Goal: Task Accomplishment & Management: Use online tool/utility

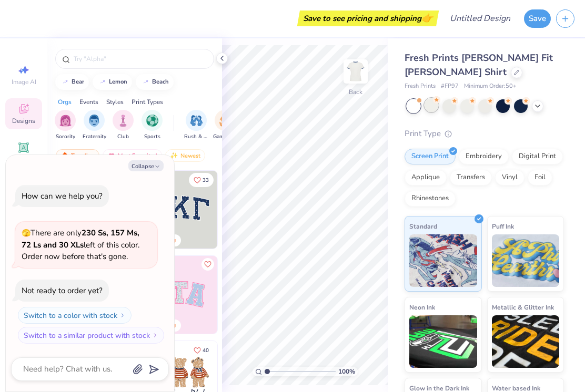
click at [430, 110] on div at bounding box center [431, 105] width 14 height 14
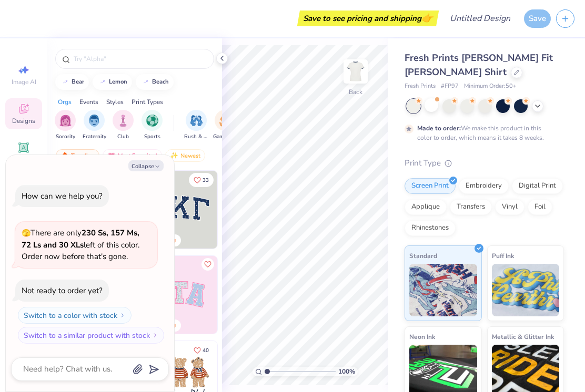
scroll to position [8, 0]
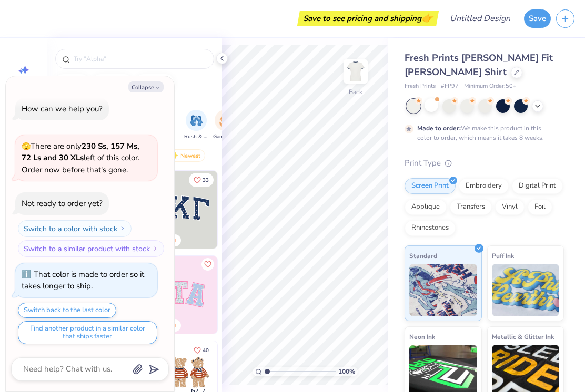
click at [415, 109] on div at bounding box center [413, 106] width 14 height 14
click at [433, 109] on div at bounding box center [431, 105] width 14 height 14
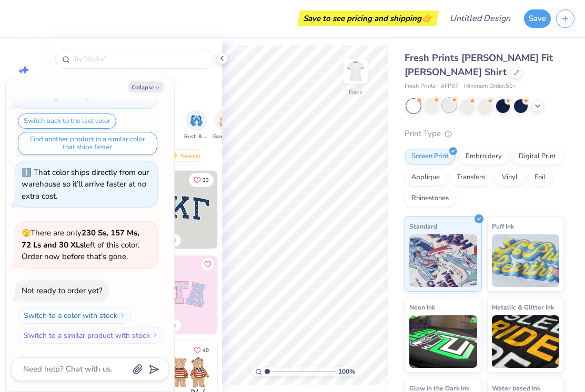
click at [454, 109] on div at bounding box center [449, 105] width 14 height 14
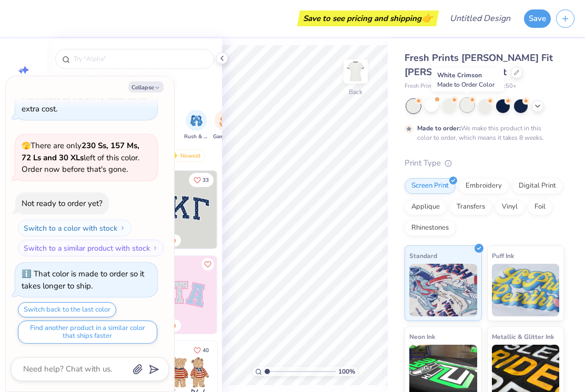
click at [464, 109] on div at bounding box center [467, 105] width 14 height 14
click at [480, 105] on div at bounding box center [485, 105] width 14 height 14
click at [500, 110] on div at bounding box center [503, 105] width 14 height 14
click at [518, 111] on div at bounding box center [521, 105] width 14 height 14
click at [187, 93] on div "Orgs Events Styles Print Types" at bounding box center [134, 99] width 175 height 15
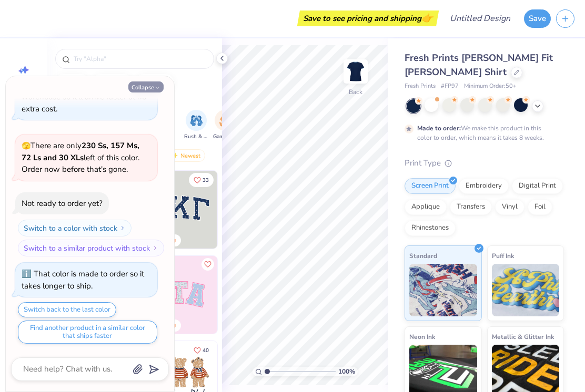
click at [148, 87] on button "Collapse" at bounding box center [145, 86] width 35 height 11
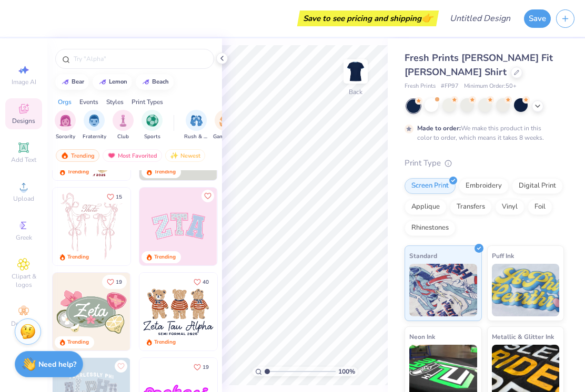
scroll to position [68, 0]
click at [150, 232] on img at bounding box center [178, 227] width 78 height 78
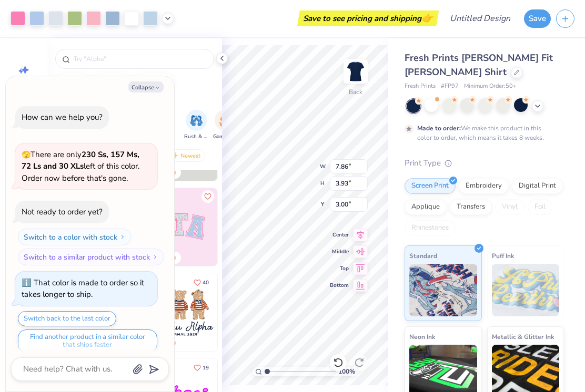
scroll to position [389, 0]
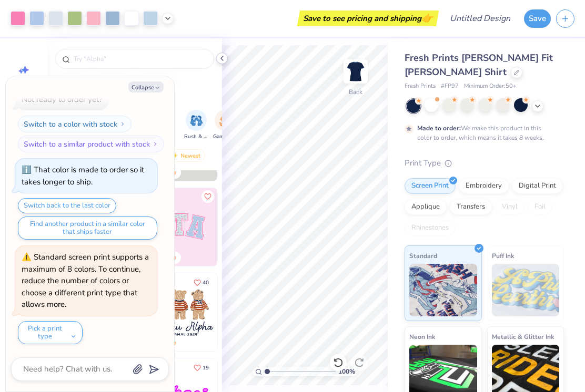
click at [222, 55] on icon at bounding box center [222, 58] width 8 height 8
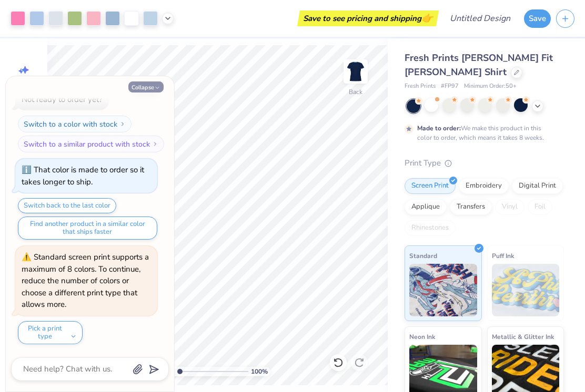
click at [157, 86] on icon "button" at bounding box center [157, 88] width 6 height 6
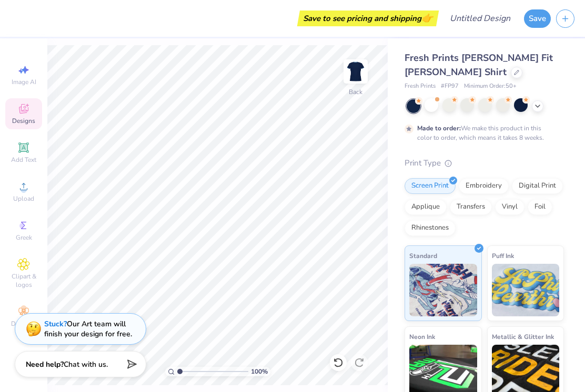
click at [24, 113] on icon at bounding box center [23, 109] width 13 height 13
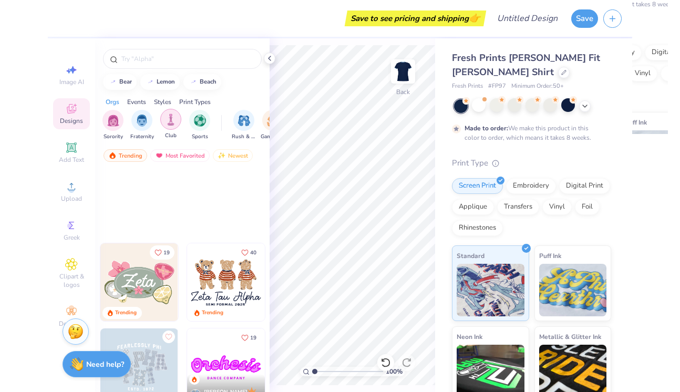
scroll to position [0, 0]
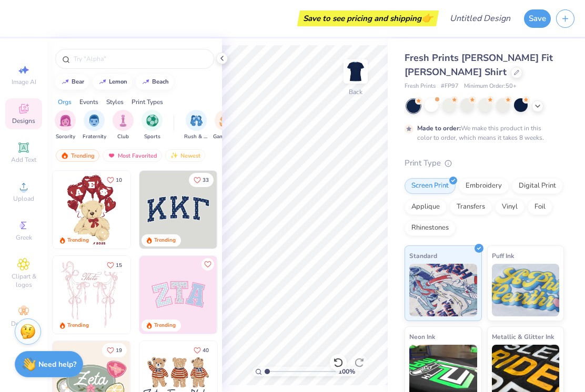
click at [165, 221] on img at bounding box center [178, 210] width 78 height 78
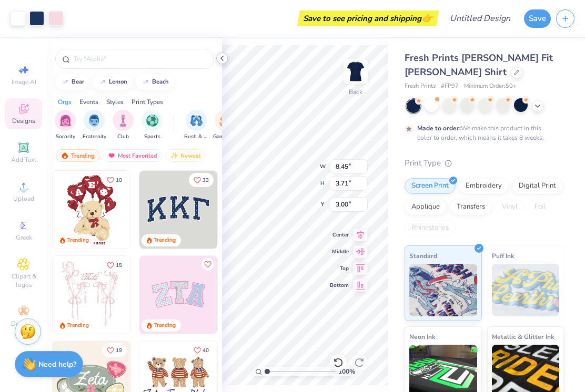
click at [222, 58] on icon at bounding box center [222, 58] width 8 height 8
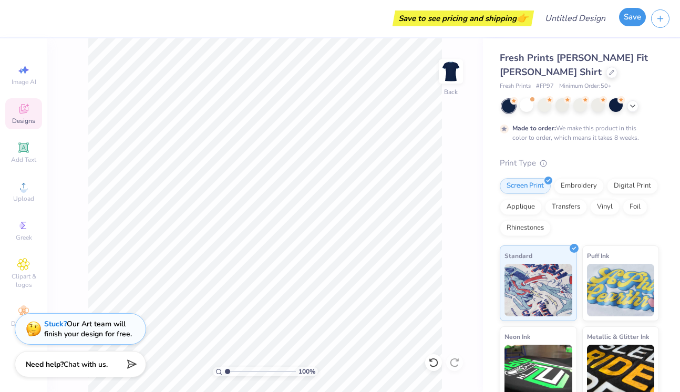
click at [584, 22] on button "Save" at bounding box center [632, 17] width 27 height 18
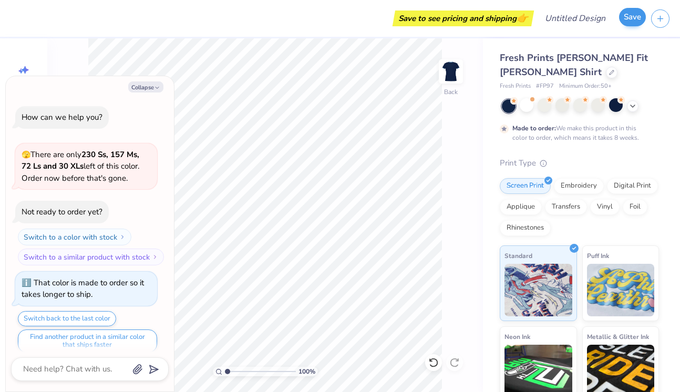
scroll to position [485, 0]
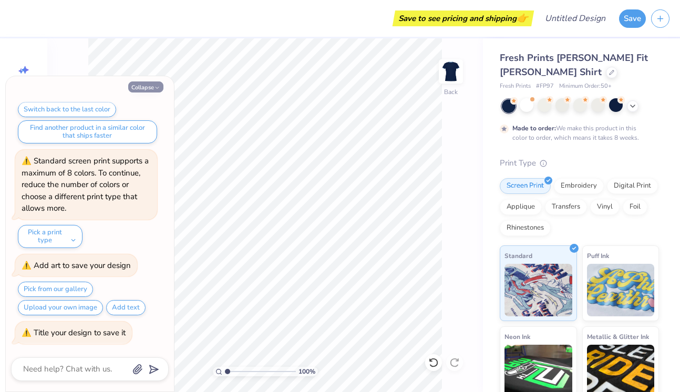
click at [161, 91] on button "Collapse" at bounding box center [145, 86] width 35 height 11
type textarea "x"
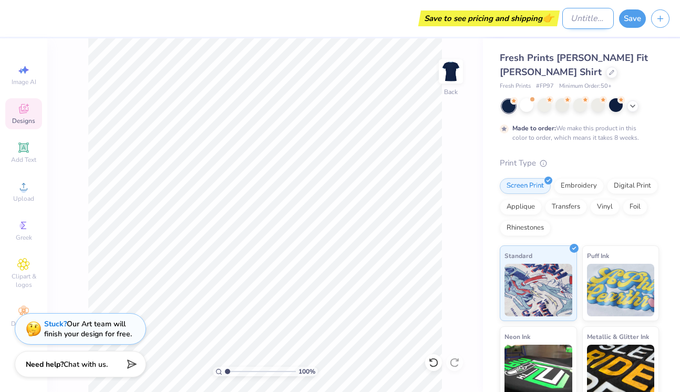
click at [567, 21] on input "Design Title" at bounding box center [588, 18] width 52 height 21
type input "jersey"
click at [584, 19] on button "Save" at bounding box center [632, 17] width 27 height 18
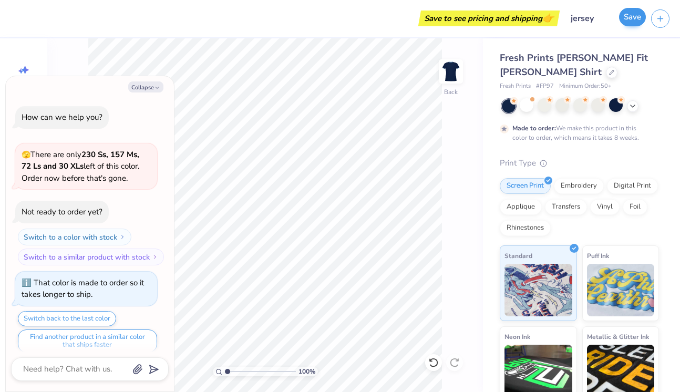
scroll to position [553, 0]
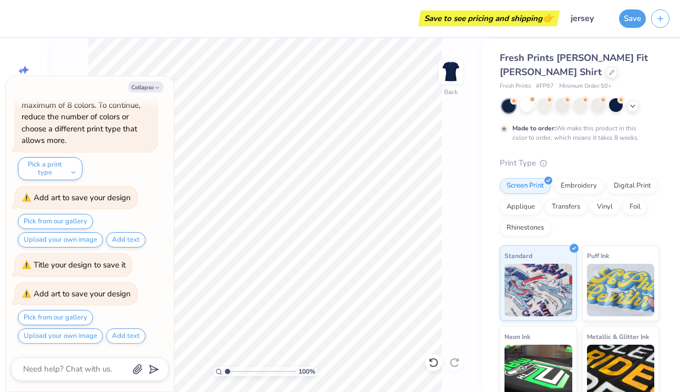
click at [162, 92] on div "Collapse" at bounding box center [90, 86] width 158 height 11
click at [158, 89] on icon "button" at bounding box center [157, 88] width 6 height 6
type textarea "x"
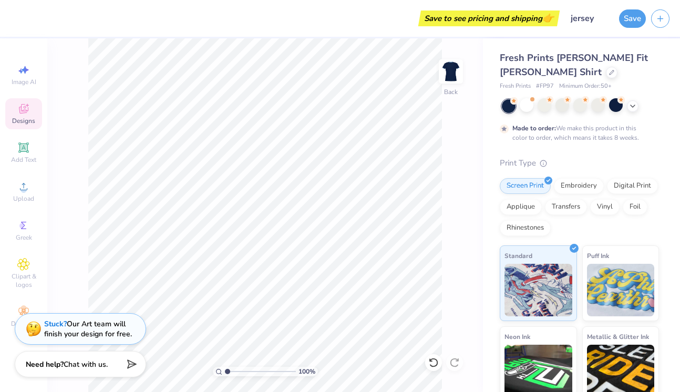
click at [33, 116] on div "Designs" at bounding box center [23, 113] width 37 height 31
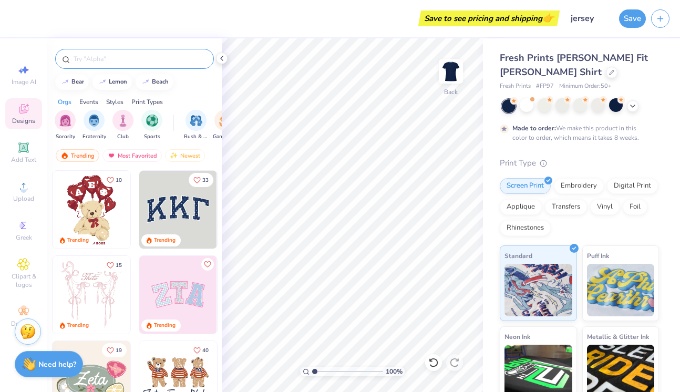
click at [115, 63] on input "text" at bounding box center [140, 59] width 135 height 11
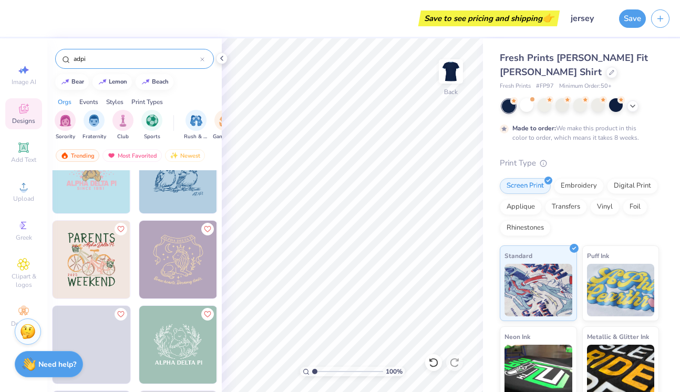
scroll to position [1112, 0]
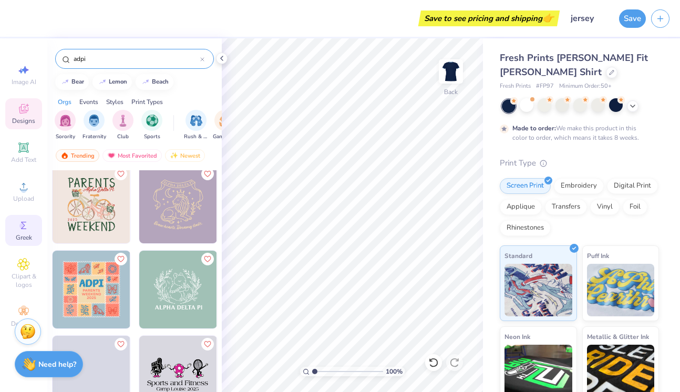
type input "adpi"
click at [24, 235] on span "Greek" at bounding box center [24, 237] width 16 height 8
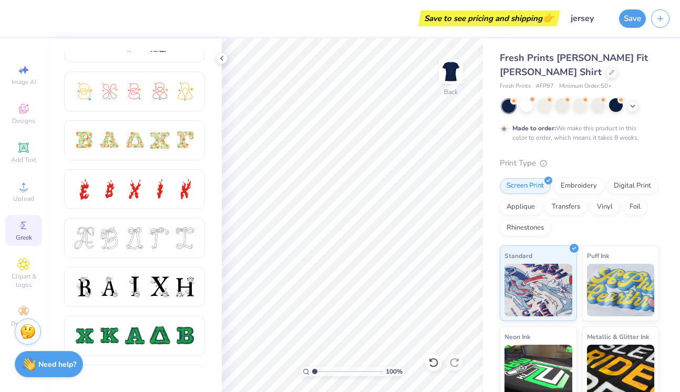
scroll to position [272, 0]
click at [94, 159] on div at bounding box center [134, 141] width 141 height 40
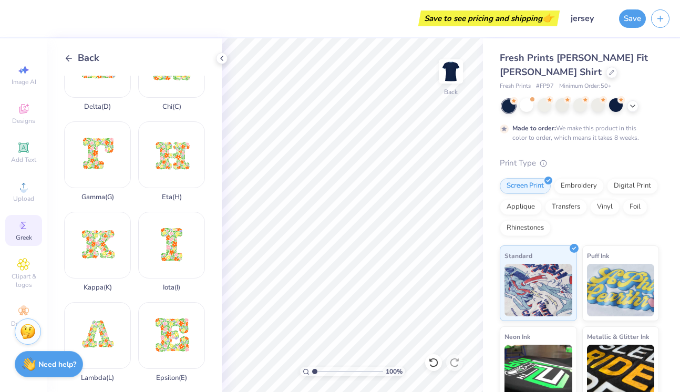
scroll to position [0, 0]
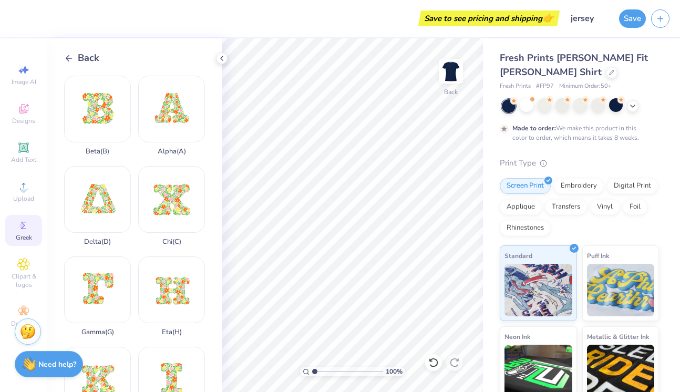
click at [68, 55] on polyline at bounding box center [67, 58] width 3 height 6
